Goal: Check status: Check status

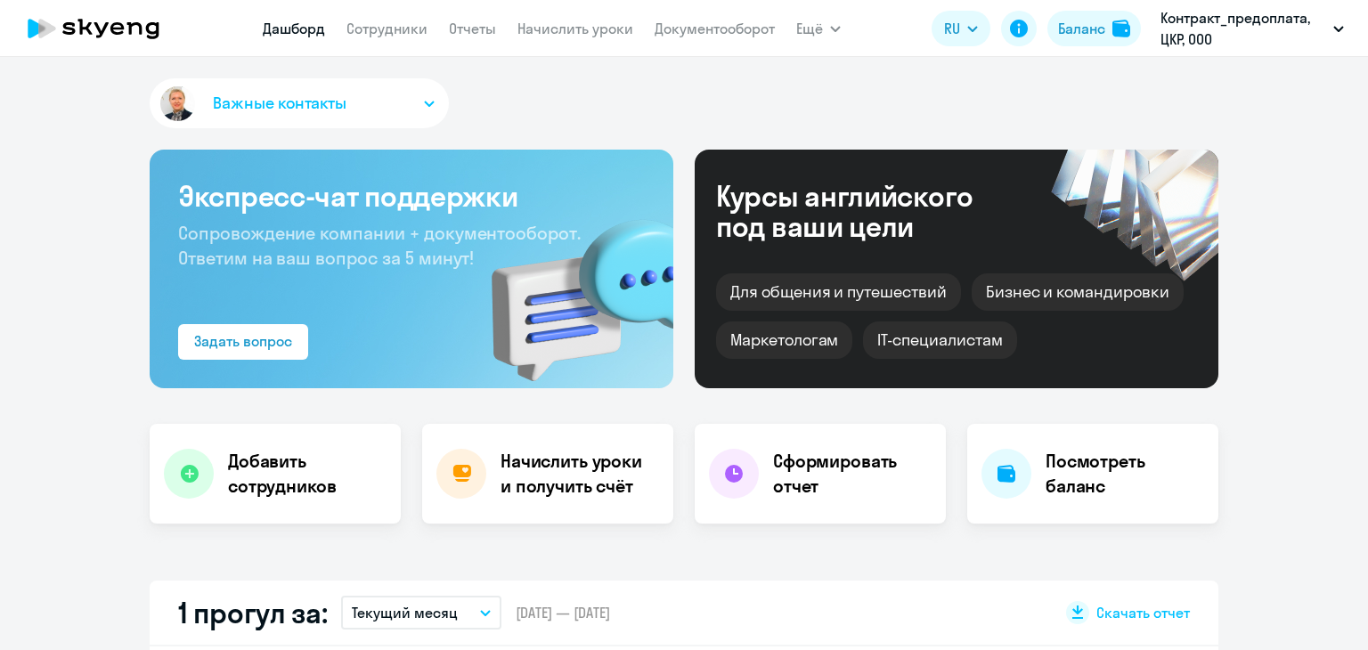
scroll to position [356, 0]
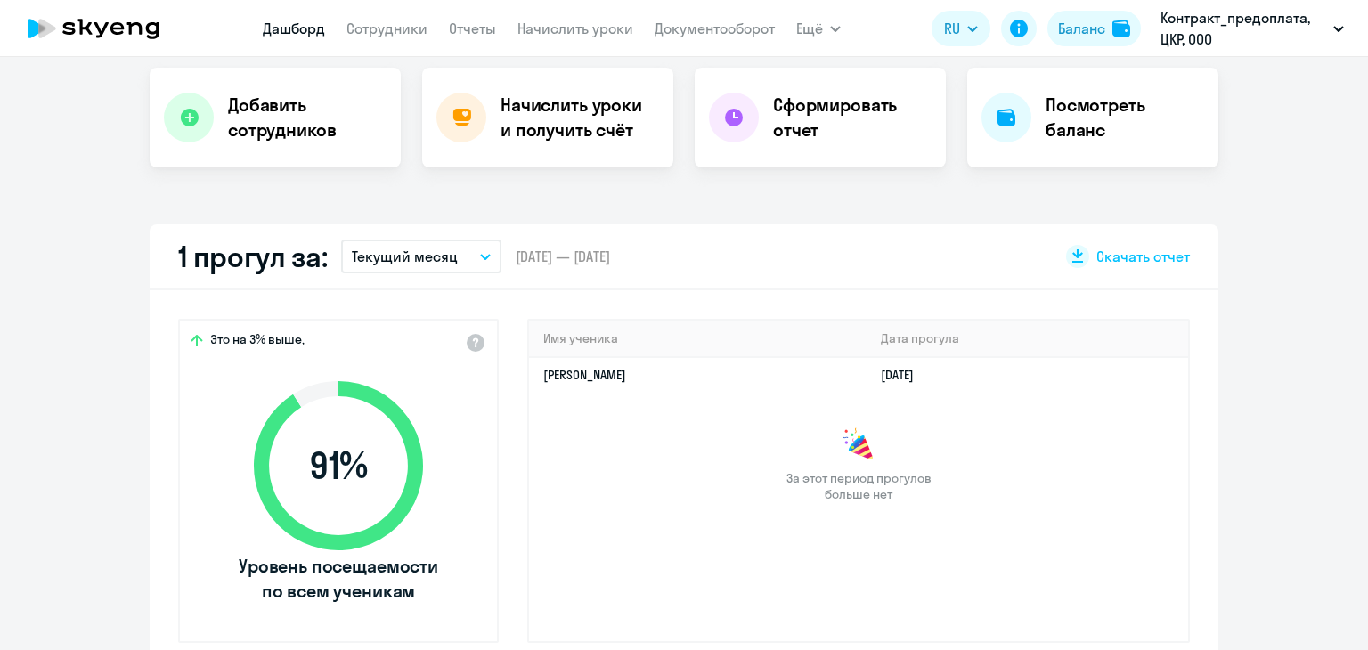
select select "30"
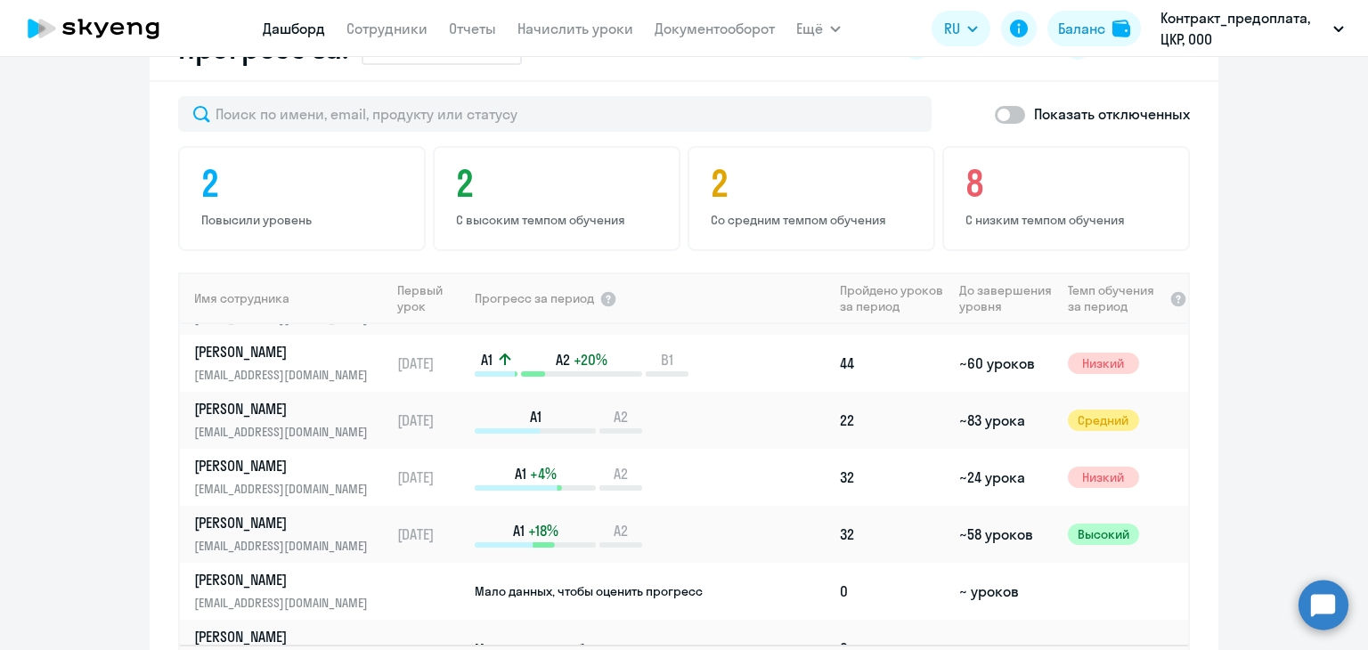
scroll to position [477, 0]
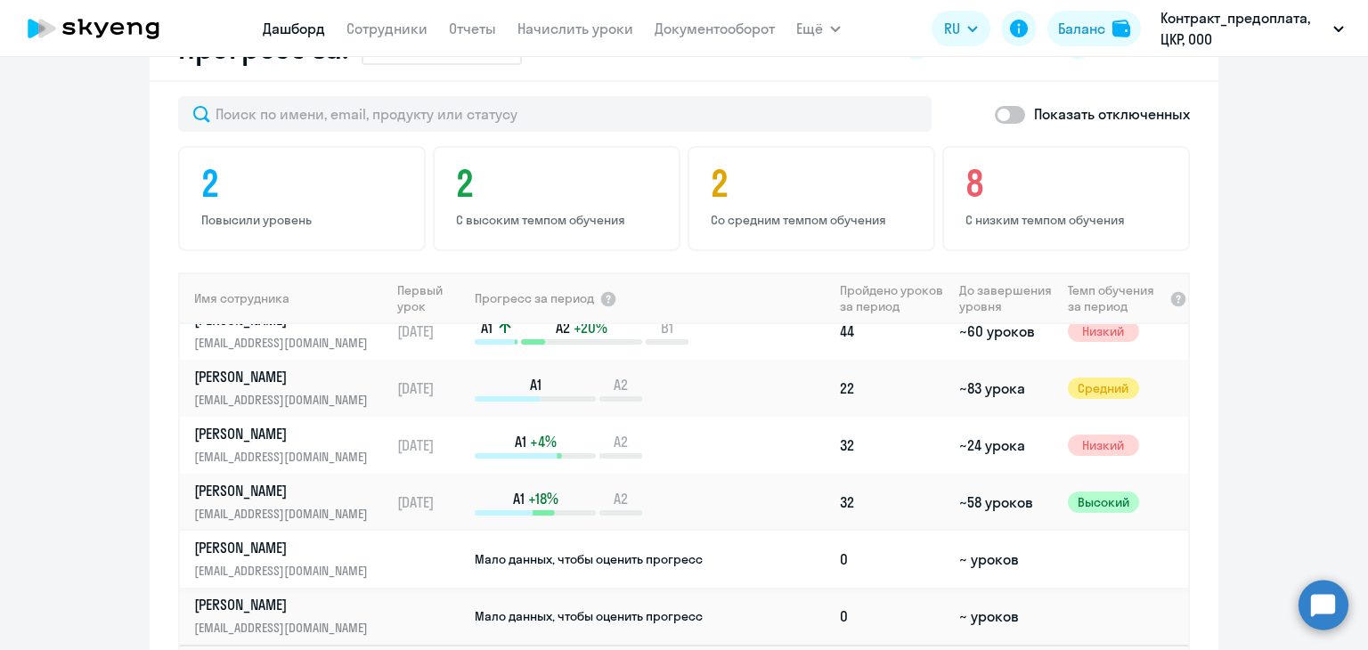
click at [237, 544] on p "[PERSON_NAME]" at bounding box center [285, 548] width 183 height 20
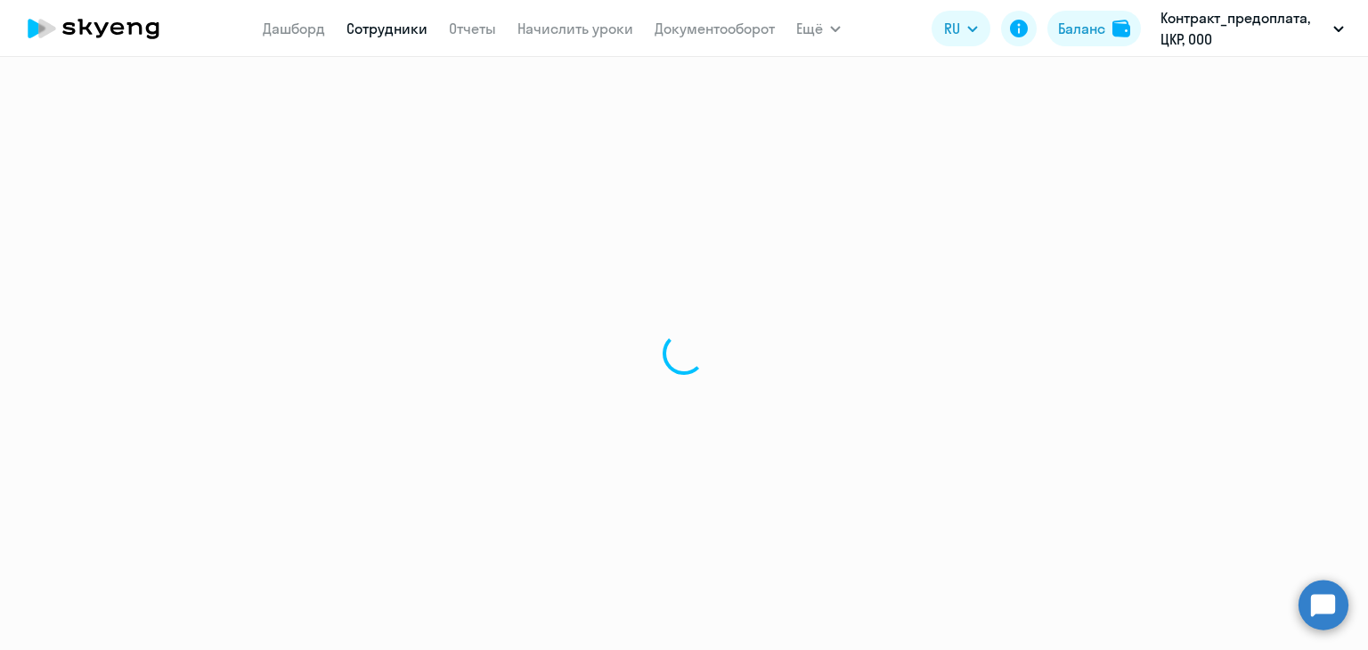
select select "english"
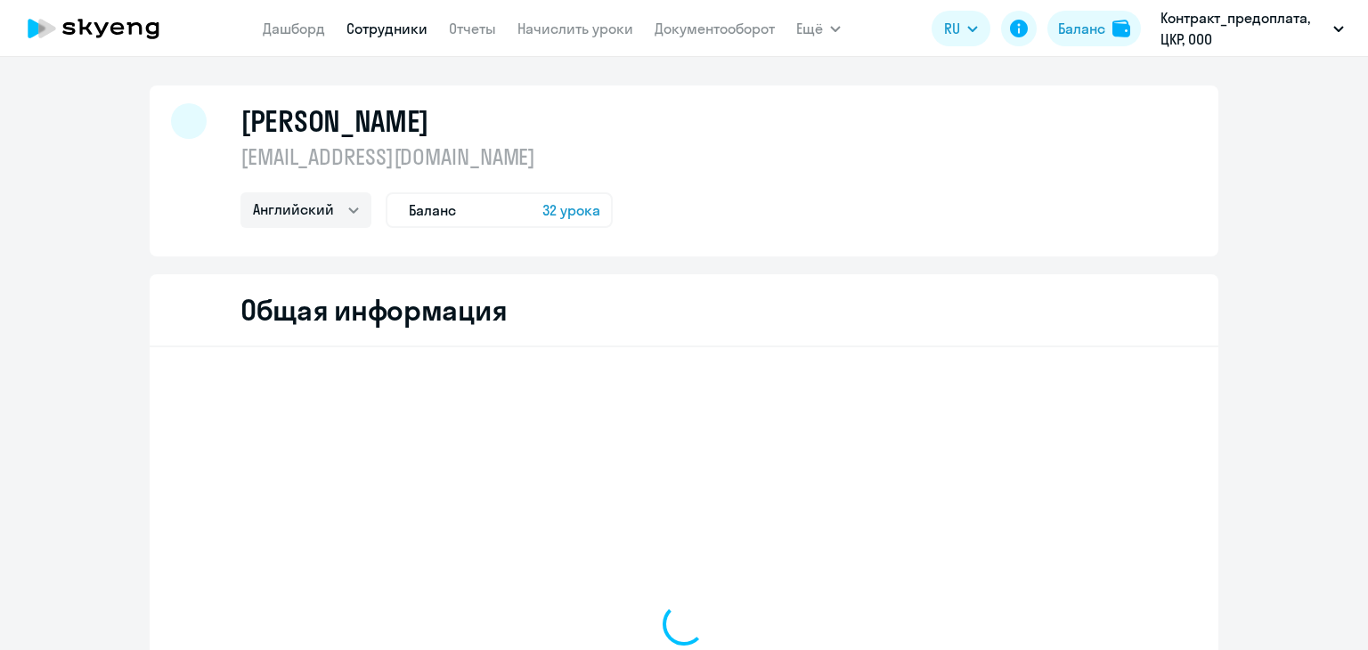
select select "english"
